Goal: Use online tool/utility: Utilize a website feature to perform a specific function

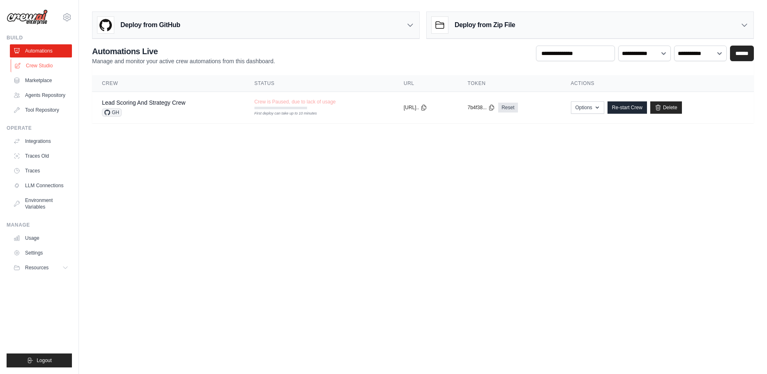
click at [55, 67] on link "Crew Studio" at bounding box center [42, 65] width 62 height 13
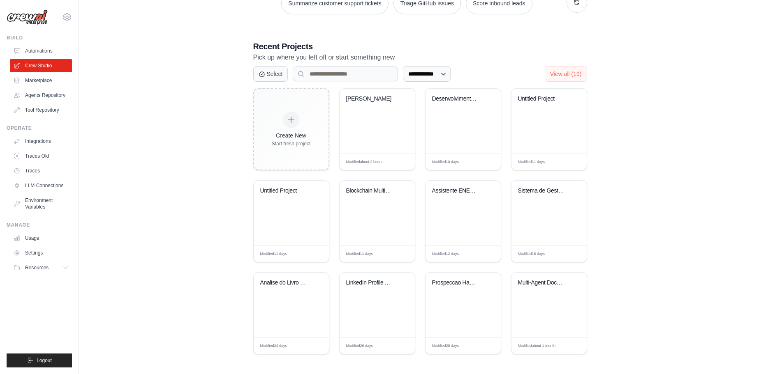
scroll to position [141, 0]
click at [354, 118] on div "[PERSON_NAME]" at bounding box center [376, 119] width 75 height 65
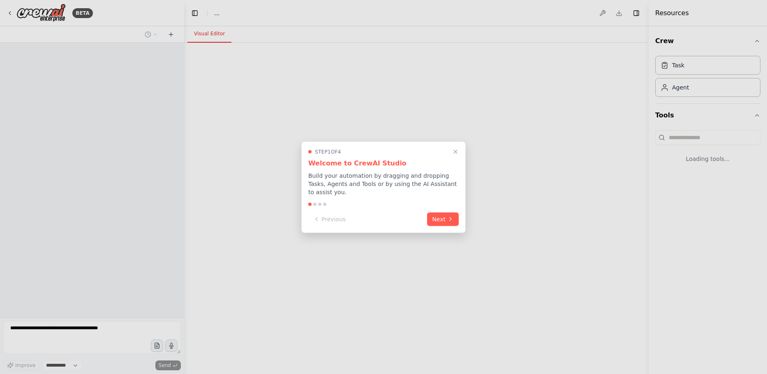
select select "****"
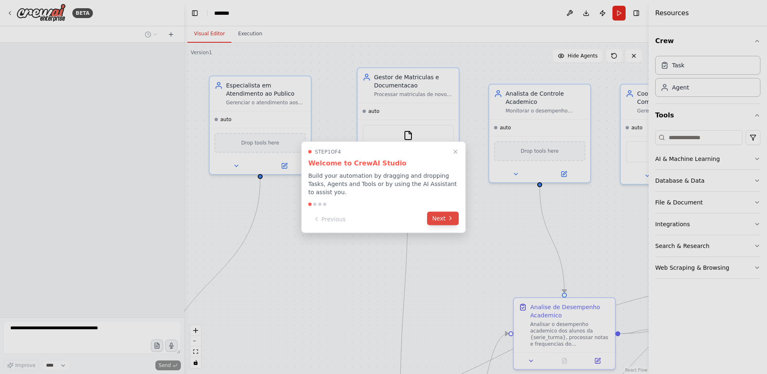
scroll to position [510, 0]
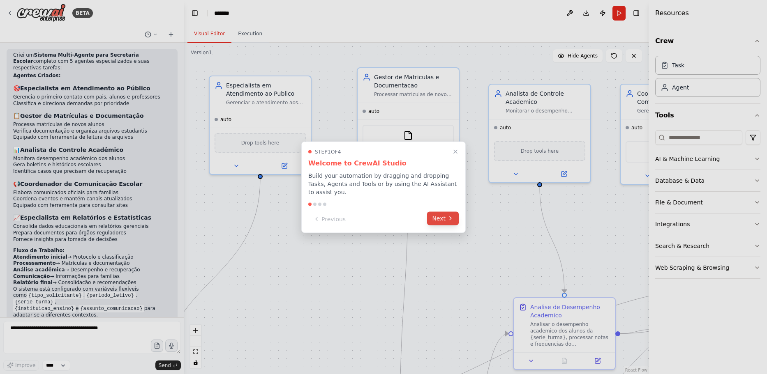
click at [435, 212] on button "Next" at bounding box center [443, 219] width 32 height 14
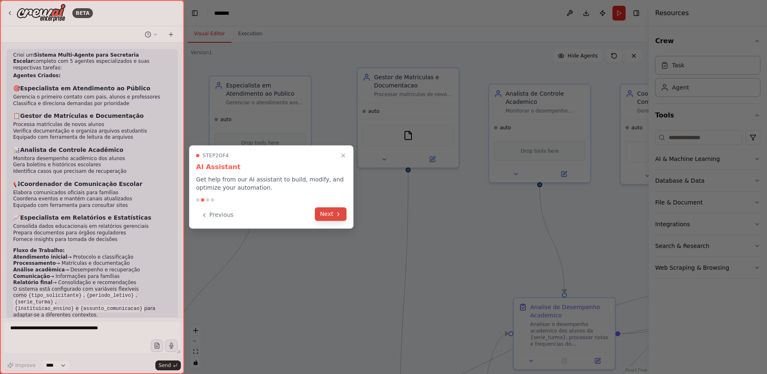
click at [334, 216] on button "Next" at bounding box center [331, 214] width 32 height 14
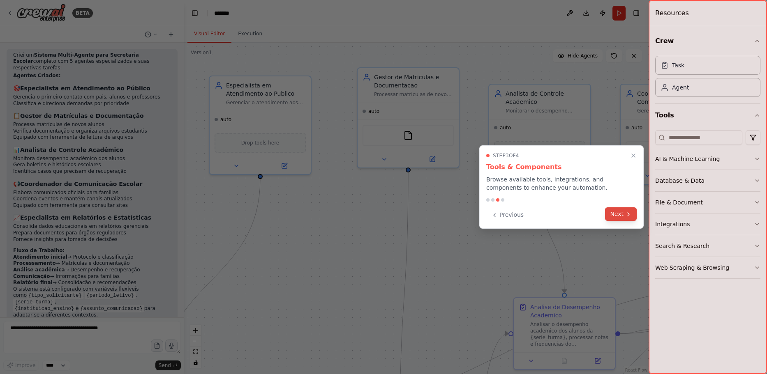
click at [614, 213] on button "Next" at bounding box center [621, 214] width 32 height 14
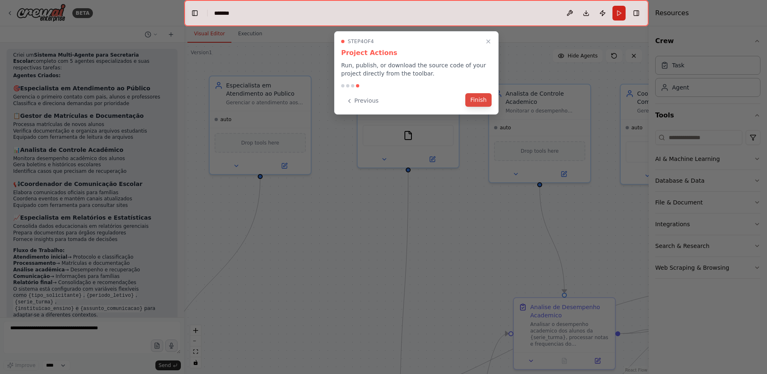
click at [480, 97] on button "Finish" at bounding box center [478, 100] width 26 height 14
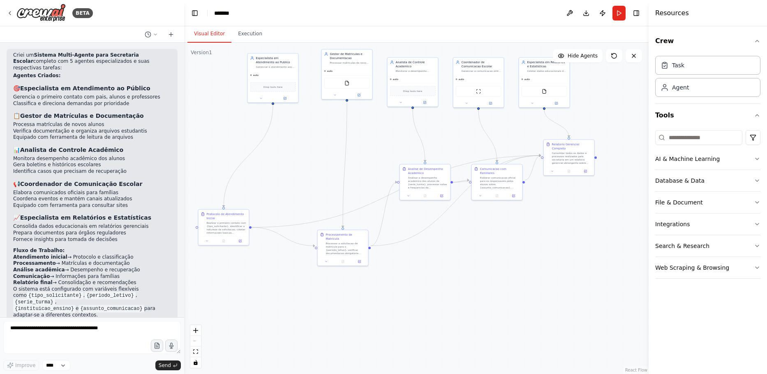
drag, startPoint x: 302, startPoint y: 275, endPoint x: 307, endPoint y: 155, distance: 120.1
click at [307, 155] on div ".deletable-edge-delete-btn { width: 20px; height: 20px; border: 0px solid #ffff…" at bounding box center [416, 209] width 464 height 332
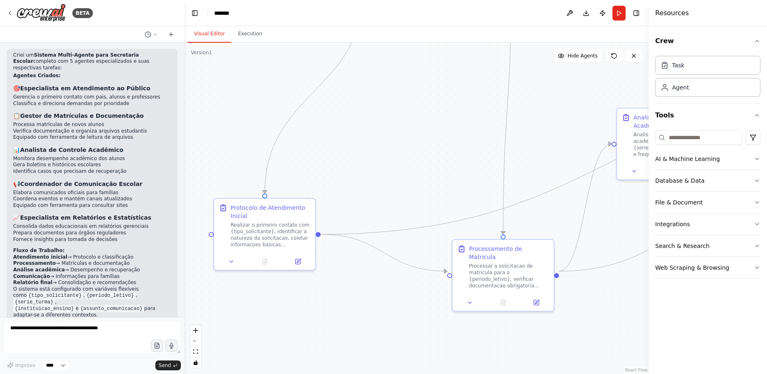
drag, startPoint x: 277, startPoint y: 160, endPoint x: 333, endPoint y: 167, distance: 56.8
click at [333, 167] on div ".deletable-edge-delete-btn { width: 20px; height: 20px; border: 0px solid #ffff…" at bounding box center [416, 209] width 464 height 332
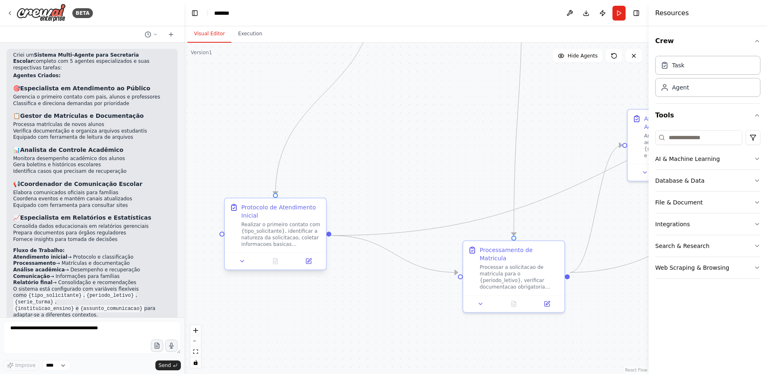
click at [282, 240] on div "Realizar o primeiro contato com {tipo_solicitante}, identificar a natureza da s…" at bounding box center [281, 234] width 80 height 26
click at [242, 265] on button at bounding box center [242, 261] width 28 height 10
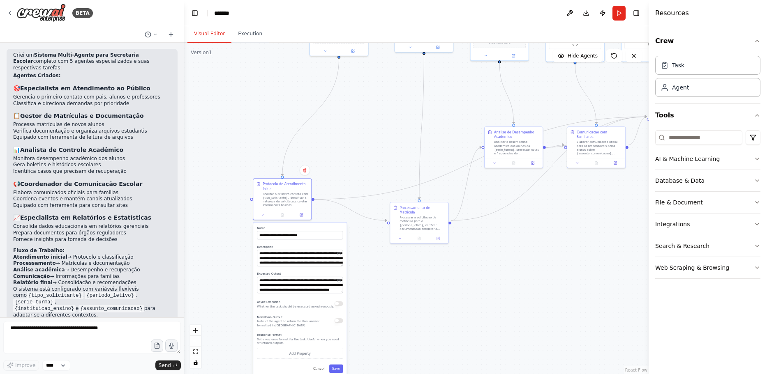
drag, startPoint x: 367, startPoint y: 305, endPoint x: 362, endPoint y: 166, distance: 139.0
click at [363, 166] on div ".deletable-edge-delete-btn { width: 20px; height: 20px; border: 0px solid #ffff…" at bounding box center [416, 209] width 464 height 332
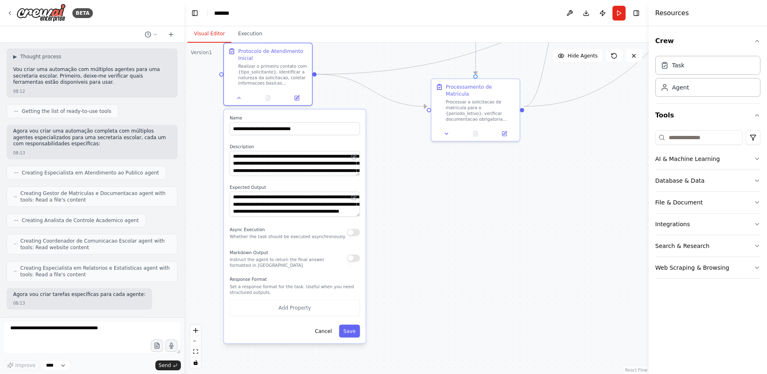
scroll to position [0, 0]
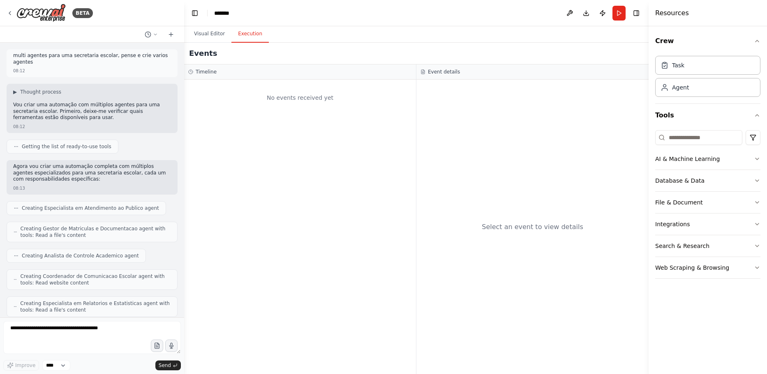
click at [247, 35] on button "Execution" at bounding box center [249, 33] width 37 height 17
click at [191, 36] on button "Visual Editor" at bounding box center [209, 33] width 44 height 17
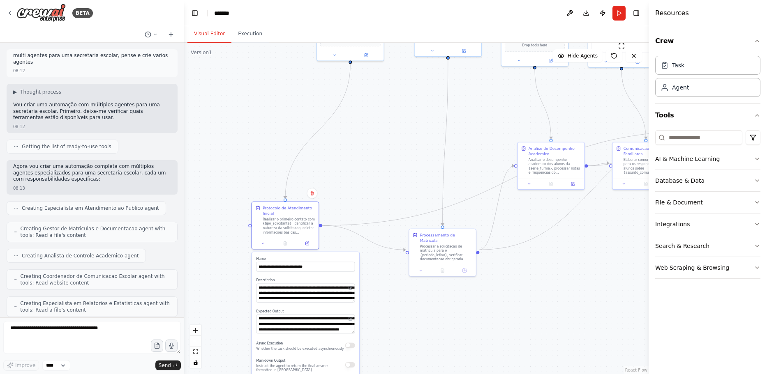
drag, startPoint x: 391, startPoint y: 90, endPoint x: 371, endPoint y: 217, distance: 128.1
click at [371, 217] on div ".deletable-edge-delete-btn { width: 20px; height: 20px; border: 0px solid #ffff…" at bounding box center [416, 209] width 464 height 332
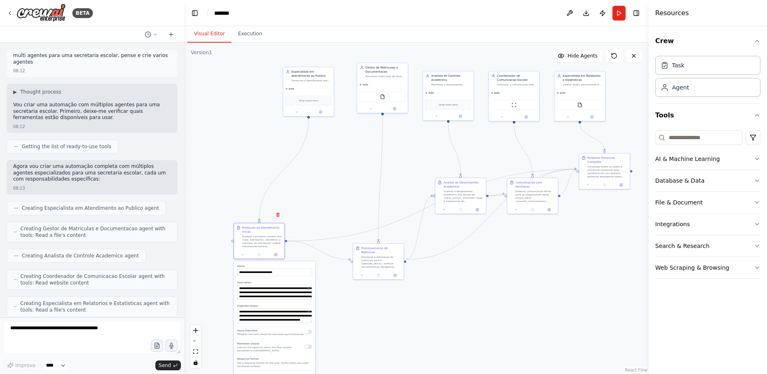
drag, startPoint x: 378, startPoint y: 167, endPoint x: 313, endPoint y: 207, distance: 76.0
click at [313, 207] on div ".deletable-edge-delete-btn { width: 20px; height: 20px; border: 0px solid #ffff…" at bounding box center [416, 209] width 464 height 332
